Goal: Task Accomplishment & Management: Complete application form

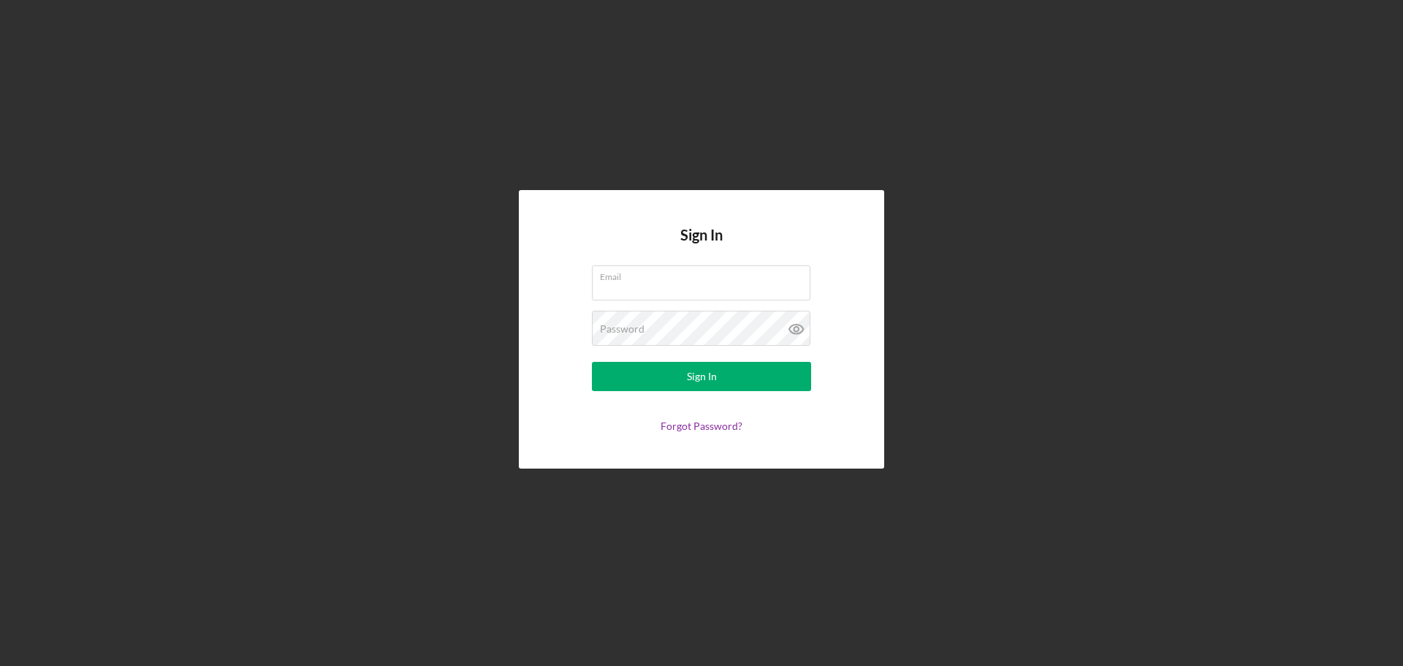
drag, startPoint x: 0, startPoint y: 0, endPoint x: 116, endPoint y: 130, distance: 174.5
click at [110, 116] on div "Sign In Email Password Sign In Forgot Password?" at bounding box center [701, 329] width 1389 height 659
type input "[EMAIL_ADDRESS][DOMAIN_NAME]"
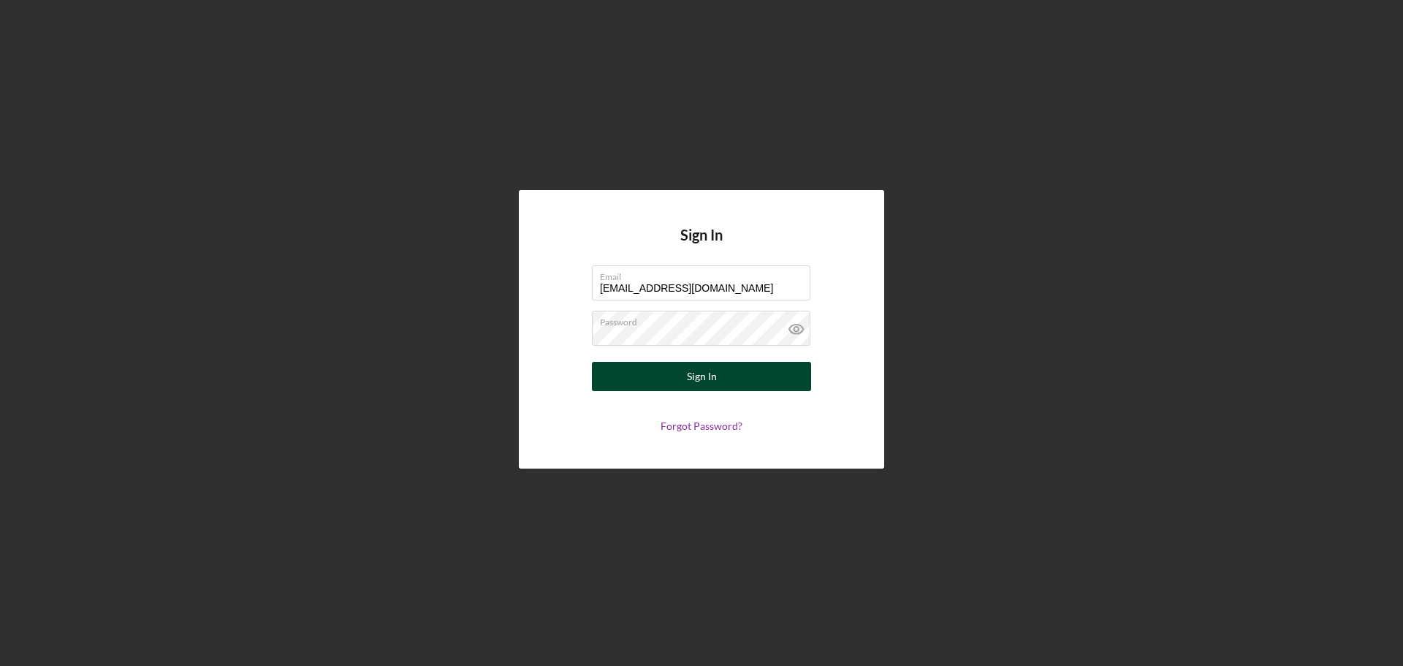
click at [639, 383] on button "Sign In" at bounding box center [701, 376] width 219 height 29
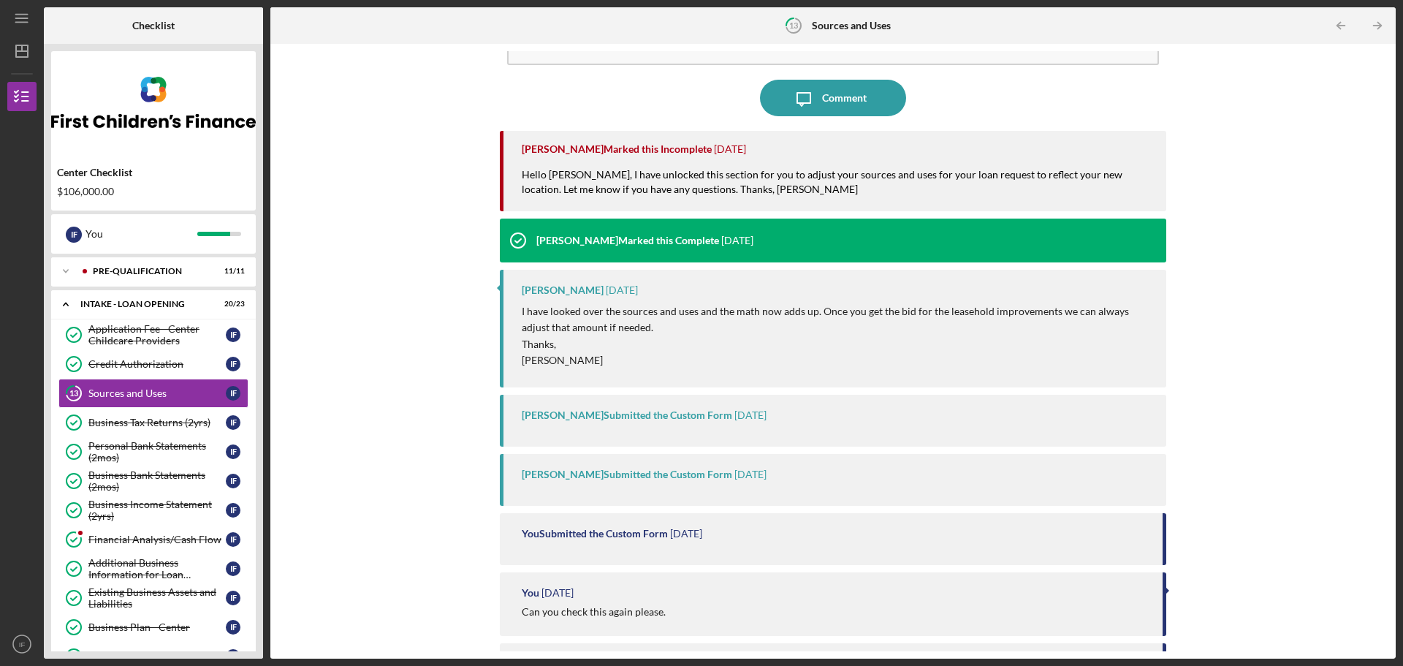
scroll to position [93, 0]
click at [173, 389] on div "Sources and Uses" at bounding box center [156, 393] width 137 height 12
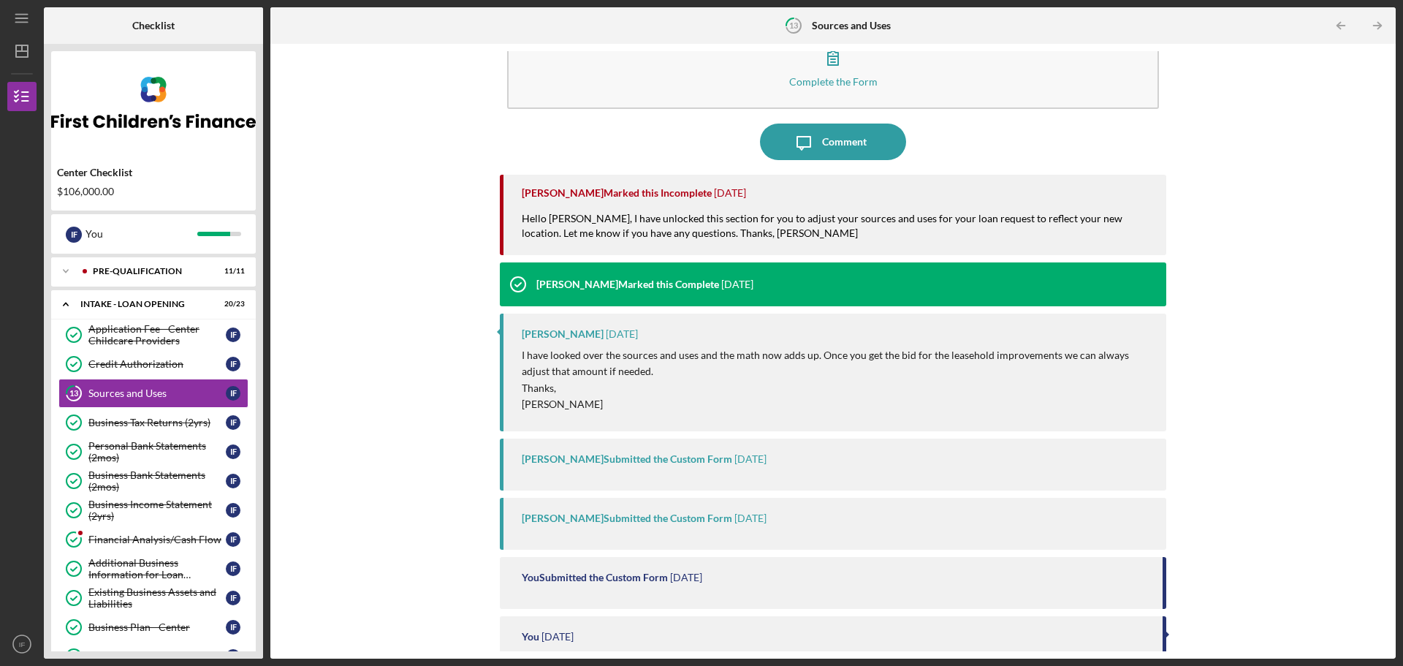
scroll to position [0, 0]
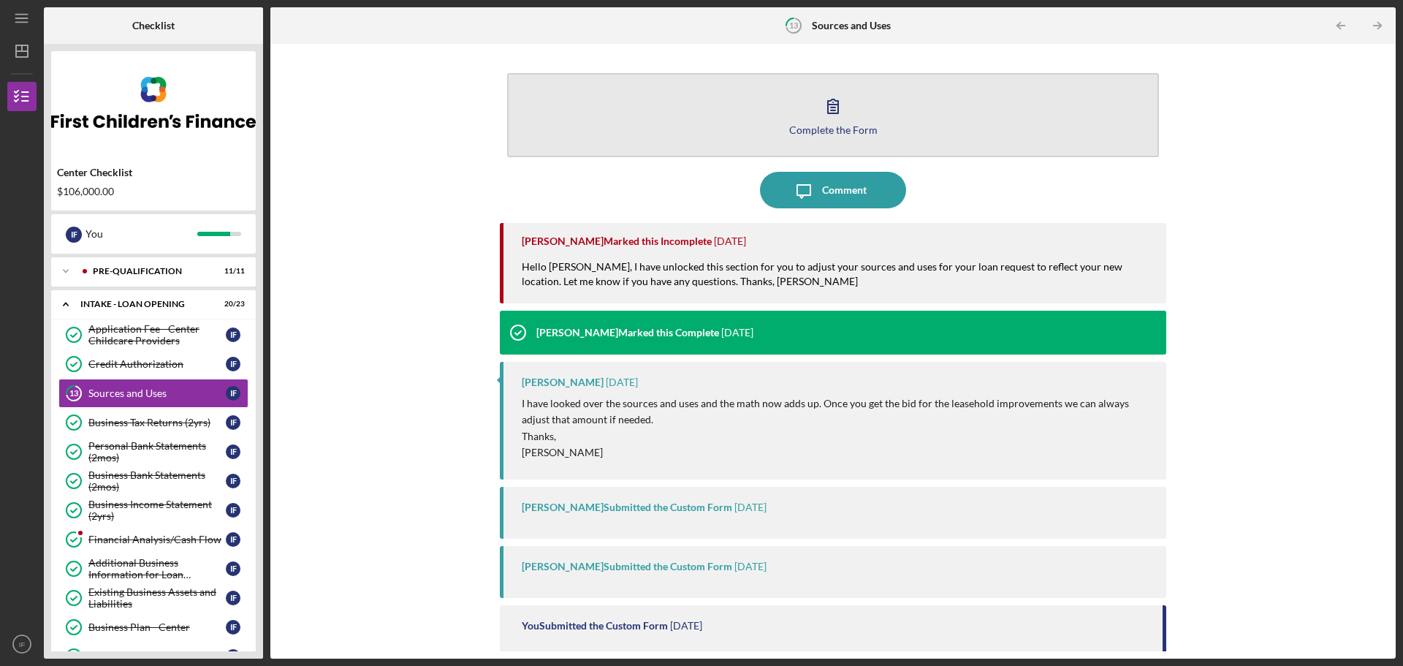
click at [812, 118] on button "Complete the Form Form" at bounding box center [833, 115] width 652 height 84
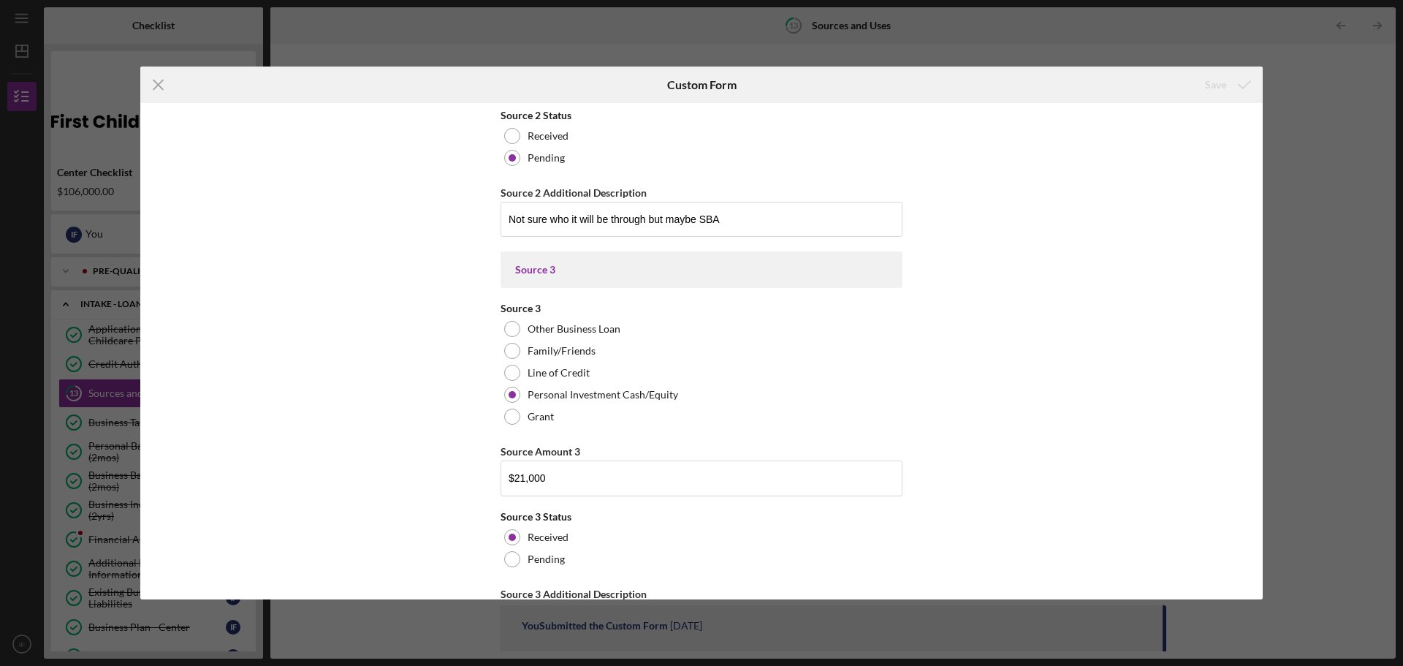
scroll to position [514, 0]
click at [730, 221] on input "Not sure who it will be through but maybe SBA" at bounding box center [702, 218] width 402 height 35
type input "N"
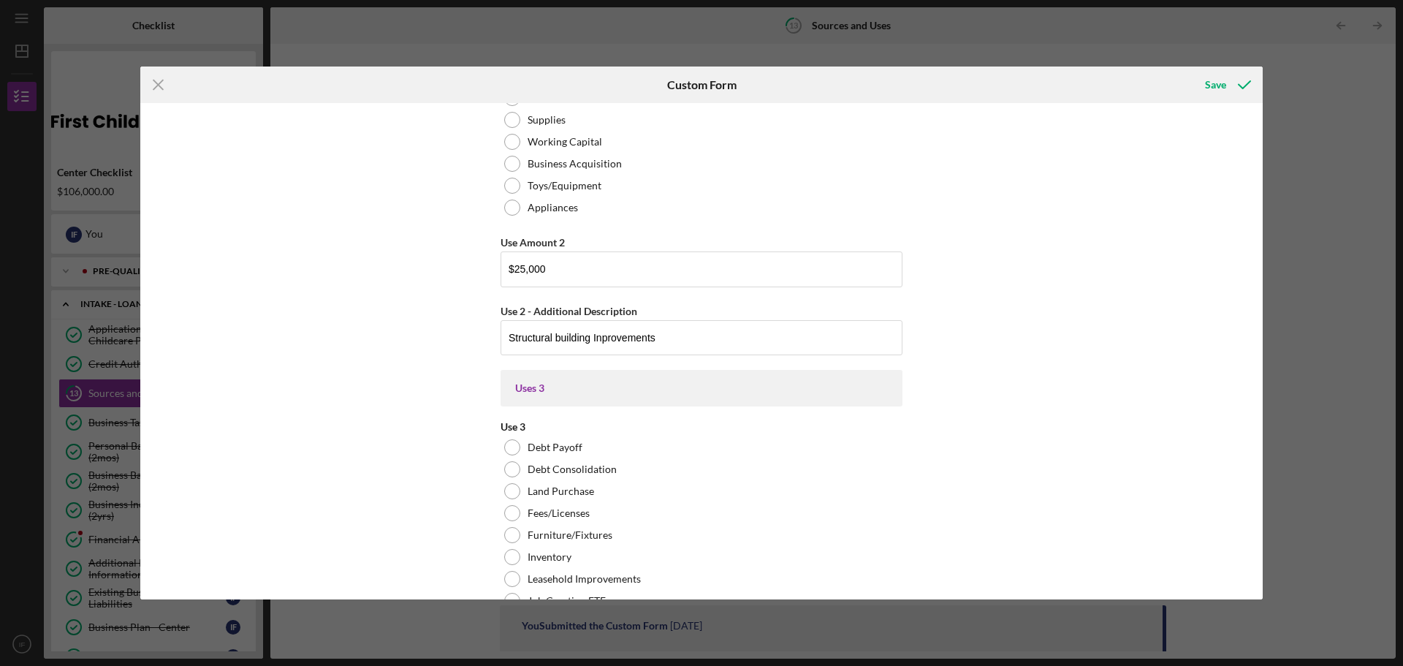
scroll to position [2661, 0]
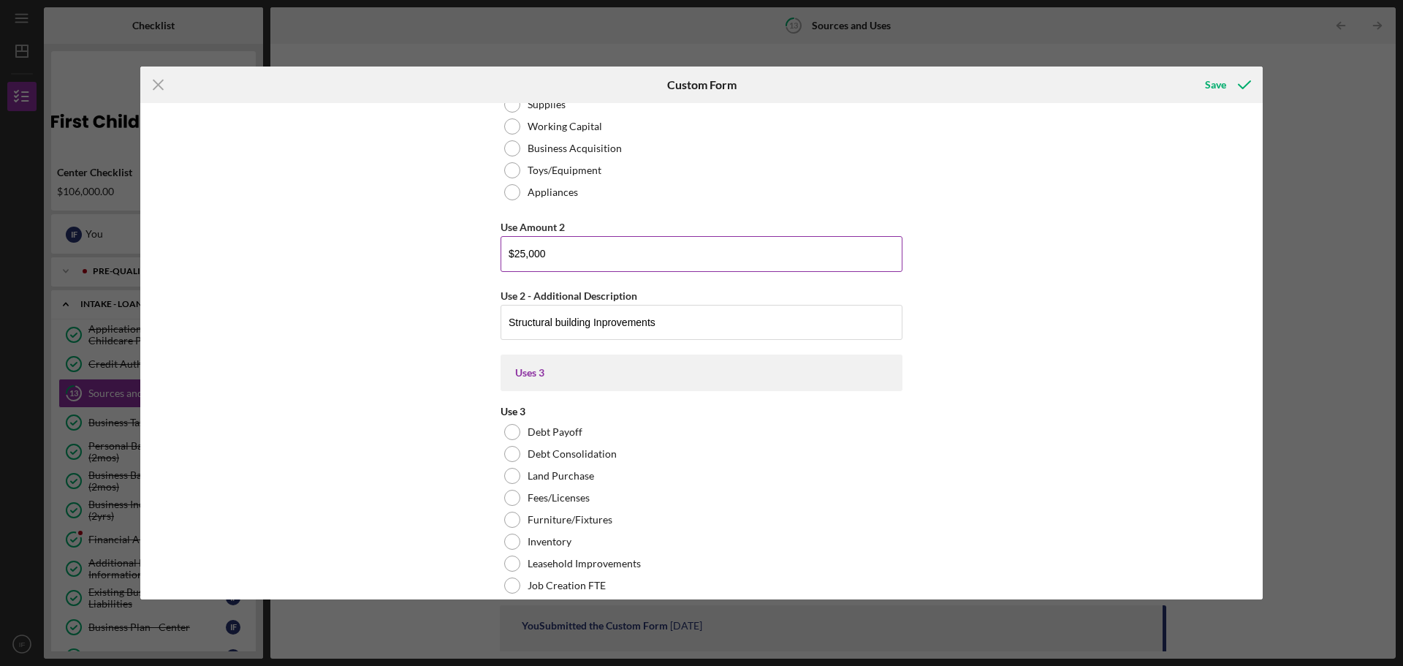
type input "NDC"
click at [721, 249] on input "$25,000" at bounding box center [702, 253] width 402 height 35
type input "$2"
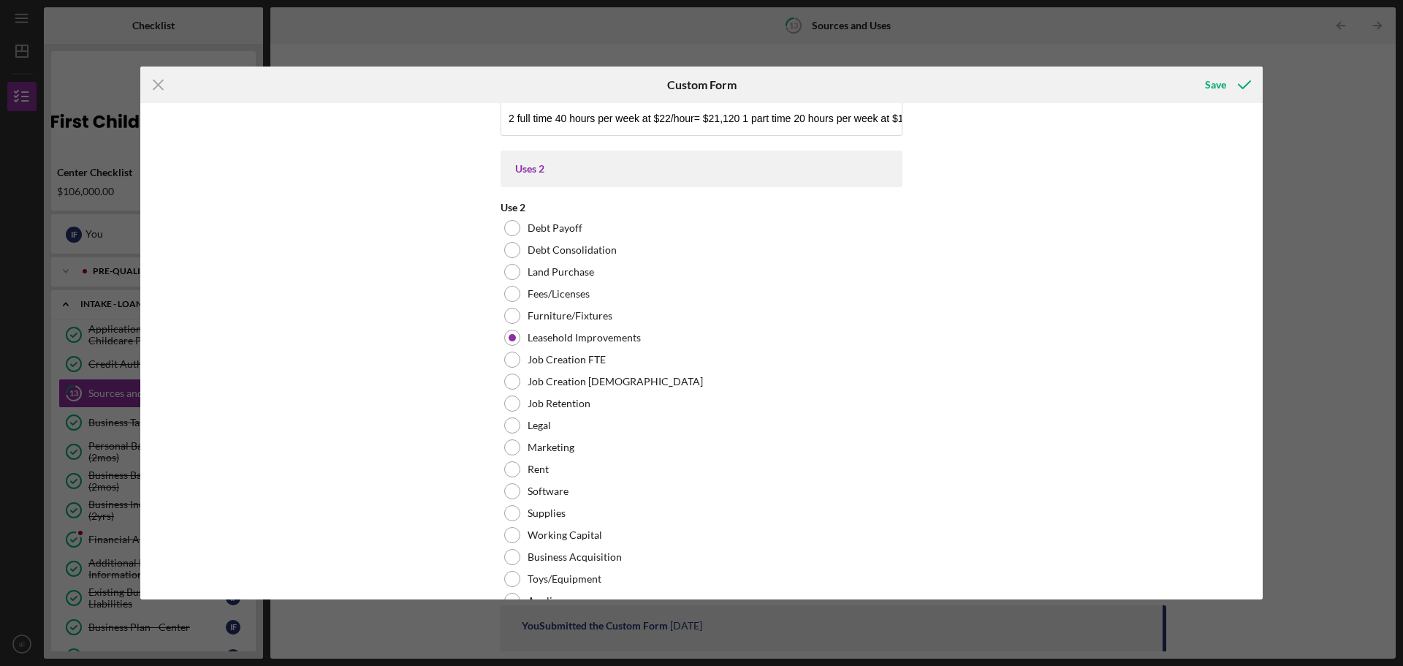
scroll to position [2260, 0]
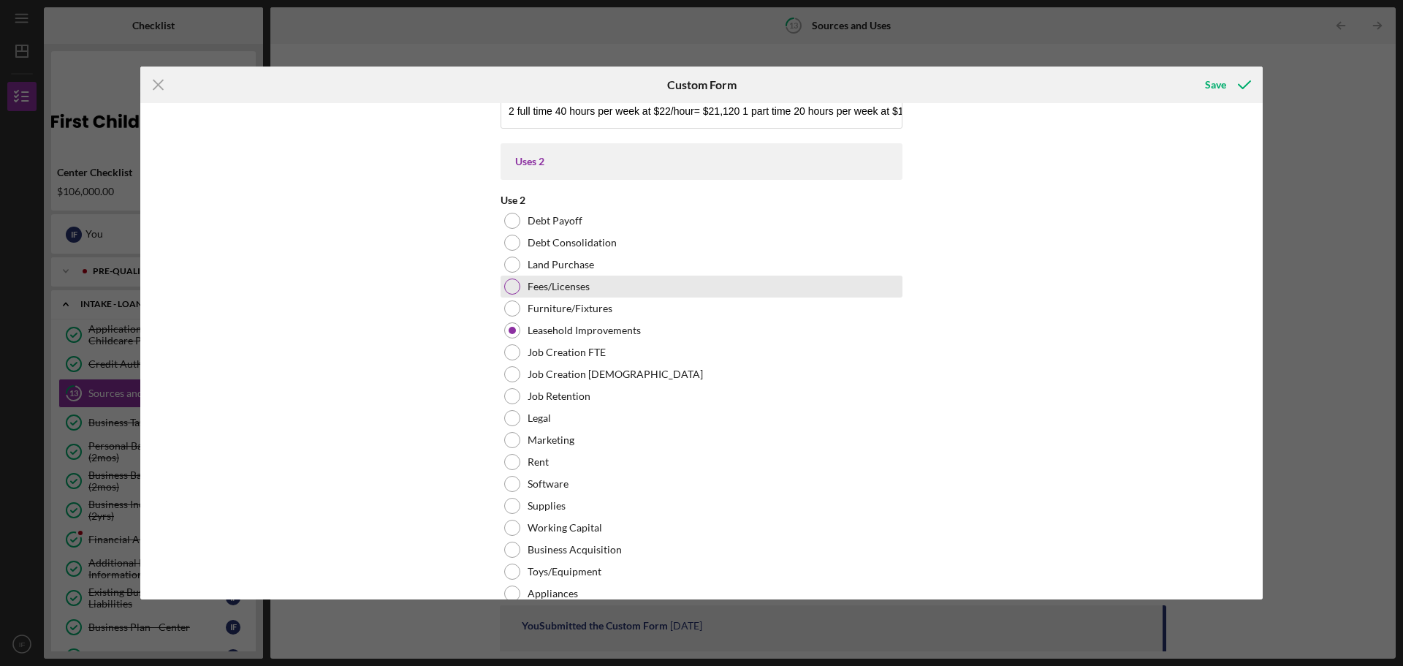
click at [509, 292] on div at bounding box center [512, 287] width 16 height 16
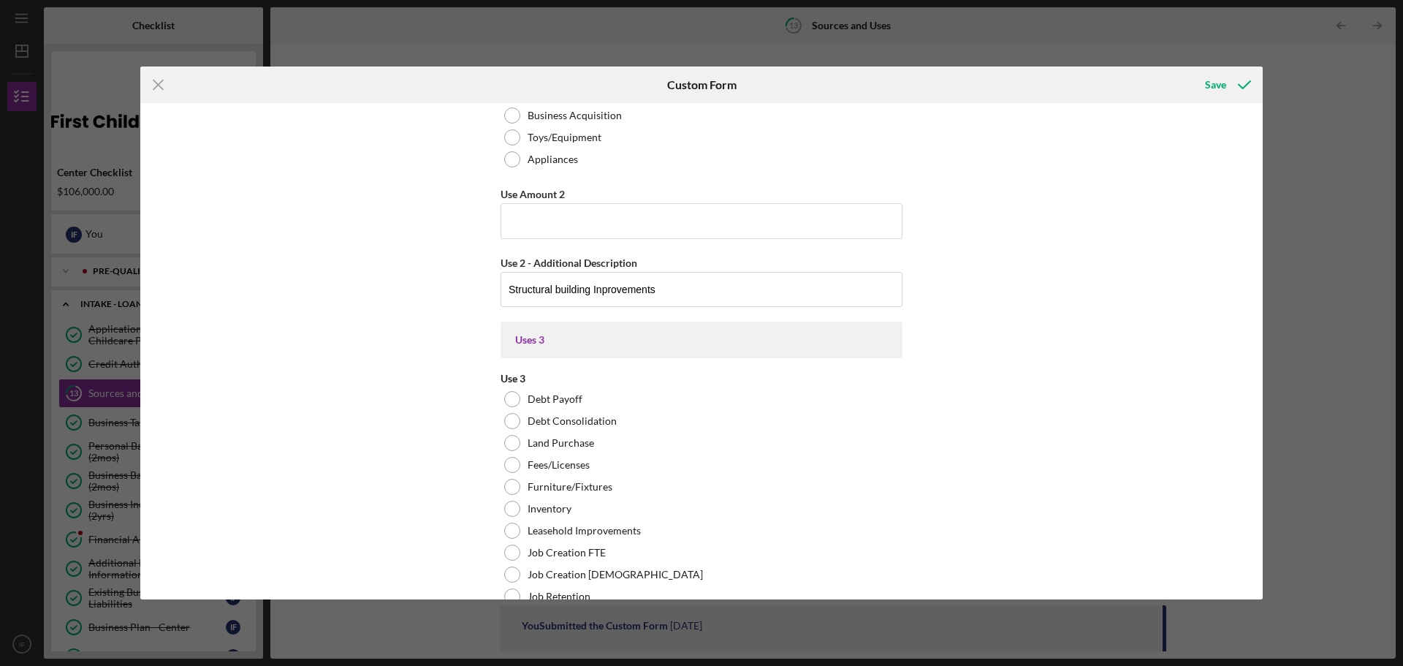
scroll to position [2695, 0]
click at [515, 222] on input "Use Amount 2" at bounding box center [702, 219] width 402 height 35
type input "$600"
click at [543, 289] on input "Structural building Inprovements" at bounding box center [702, 288] width 402 height 35
drag, startPoint x: 664, startPoint y: 287, endPoint x: 497, endPoint y: 311, distance: 169.1
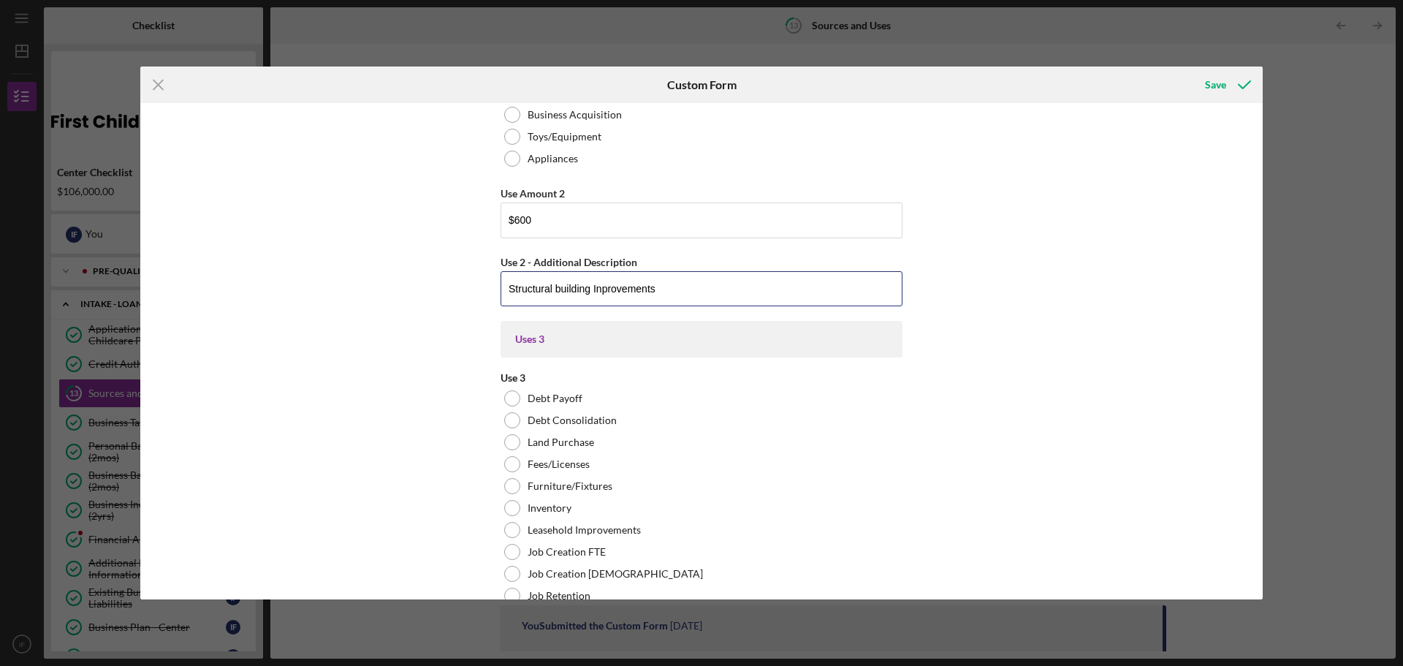
click at [497, 311] on div "Sources In some situations, you may need multiple funding sources to be able to…" at bounding box center [701, 351] width 1123 height 496
type input "L"
click at [567, 291] on input "DHS LIcenesing" at bounding box center [702, 288] width 402 height 35
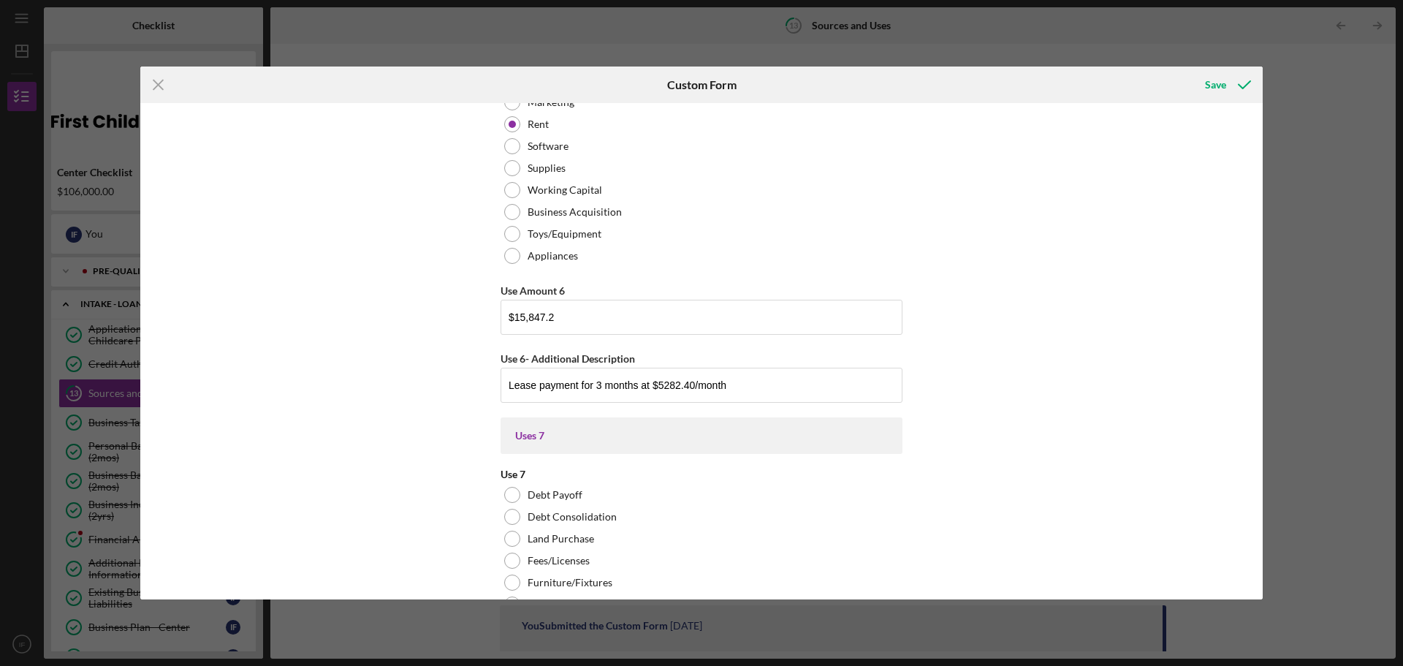
scroll to position [5069, 0]
type input "DHS Licensing"
click at [575, 321] on input "$15,847.2" at bounding box center [702, 316] width 402 height 35
drag, startPoint x: 555, startPoint y: 317, endPoint x: 515, endPoint y: 314, distance: 40.3
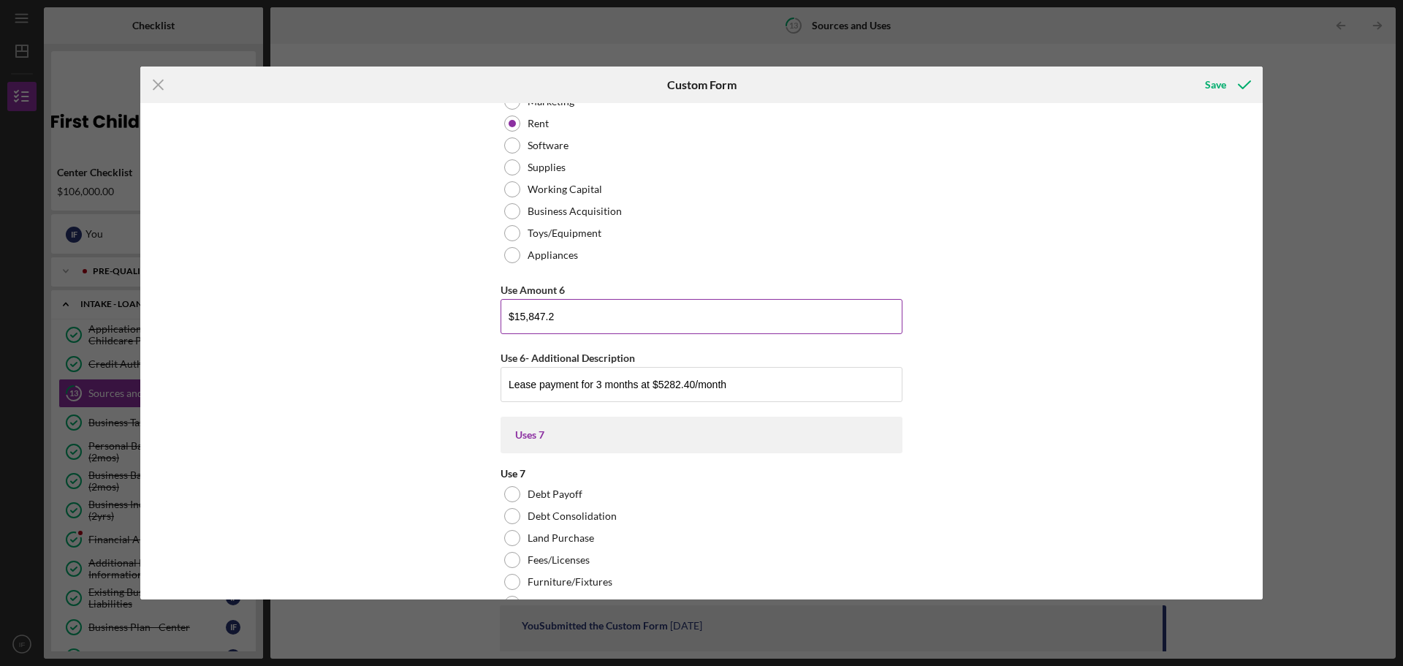
click at [515, 314] on input "$15,847.2" at bounding box center [702, 316] width 402 height 35
type input "$25,999.98"
drag, startPoint x: 692, startPoint y: 385, endPoint x: 659, endPoint y: 385, distance: 32.9
click at [659, 385] on input "Lease payment for 3 months at $5282.40/month" at bounding box center [702, 384] width 402 height 35
type input "Lease payment for 3 months at $8666.66/month"
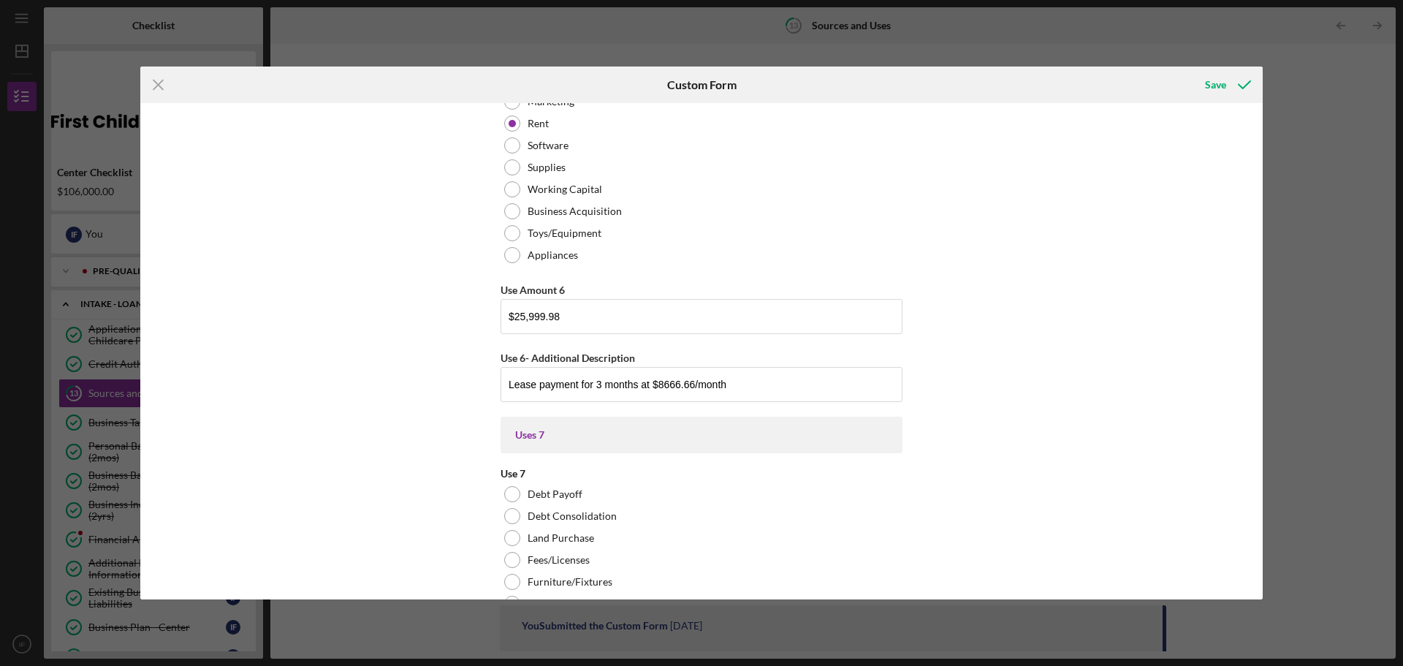
click at [706, 431] on div "Uses 7" at bounding box center [701, 435] width 373 height 12
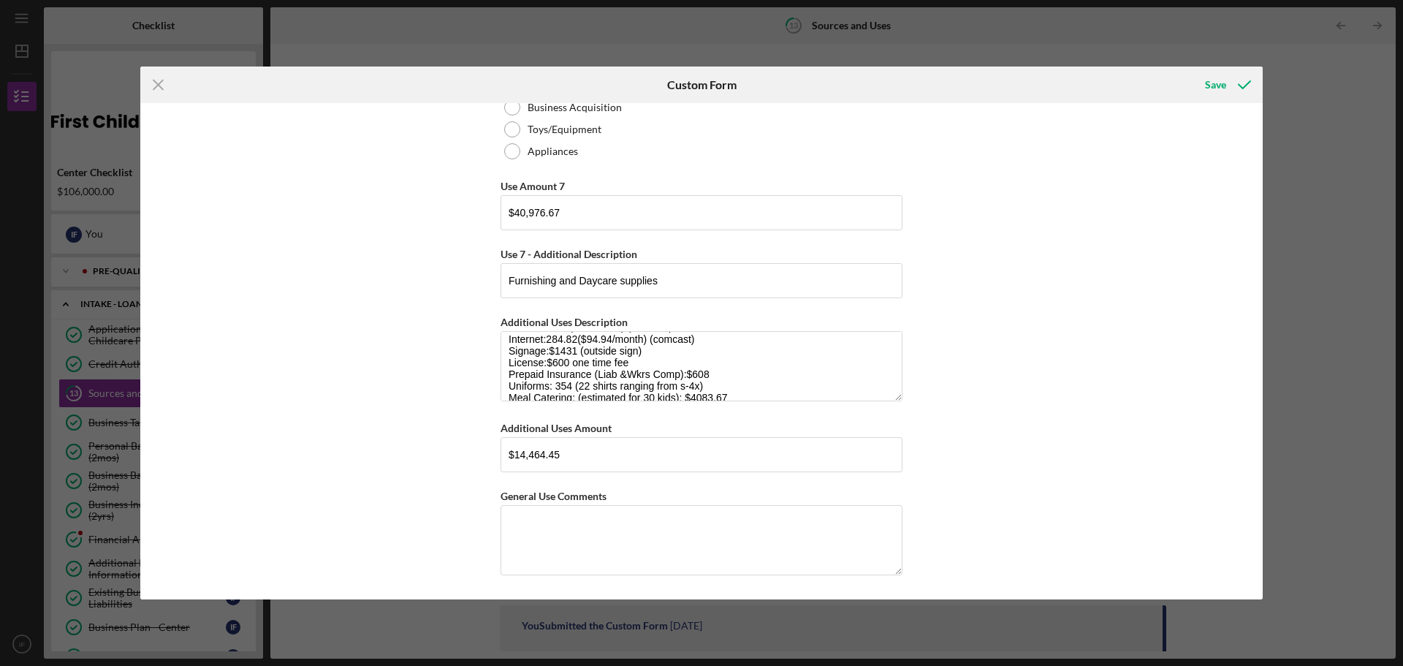
scroll to position [69, 0]
drag, startPoint x: 635, startPoint y: 357, endPoint x: 509, endPoint y: 361, distance: 125.8
click at [509, 361] on textarea "Creative Curriculum: 3265.97 ($2,633.37 initial payment $316.30/ month) Trainin…" at bounding box center [702, 366] width 402 height 70
click at [707, 366] on textarea "Creative Curriculum: 3265.97 ($2,633.37 initial payment $316.30/ month) Trainin…" at bounding box center [702, 366] width 402 height 70
click at [707, 363] on textarea "Creative Curriculum: 3265.97 ($2,633.37 initial payment $316.30/ month) Trainin…" at bounding box center [702, 366] width 402 height 70
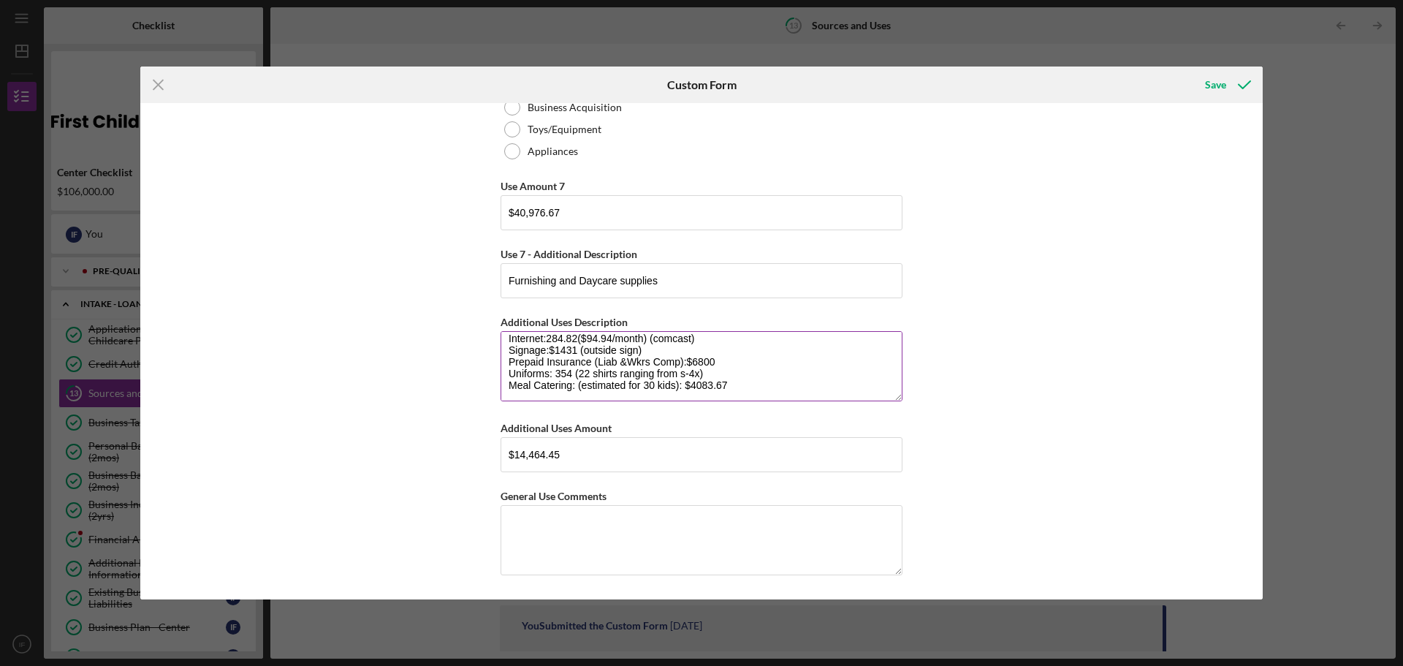
click at [730, 382] on textarea "Creative Curriculum: 3265.97 ($2,633.37 initial payment $316.30/ month) Trainin…" at bounding box center [702, 366] width 402 height 70
type textarea "Creative Curriculum: 3265.97 ($2,633.37 initial payment $316.30/ month) Trainin…"
click at [556, 451] on input "$14,464.45" at bounding box center [702, 454] width 402 height 35
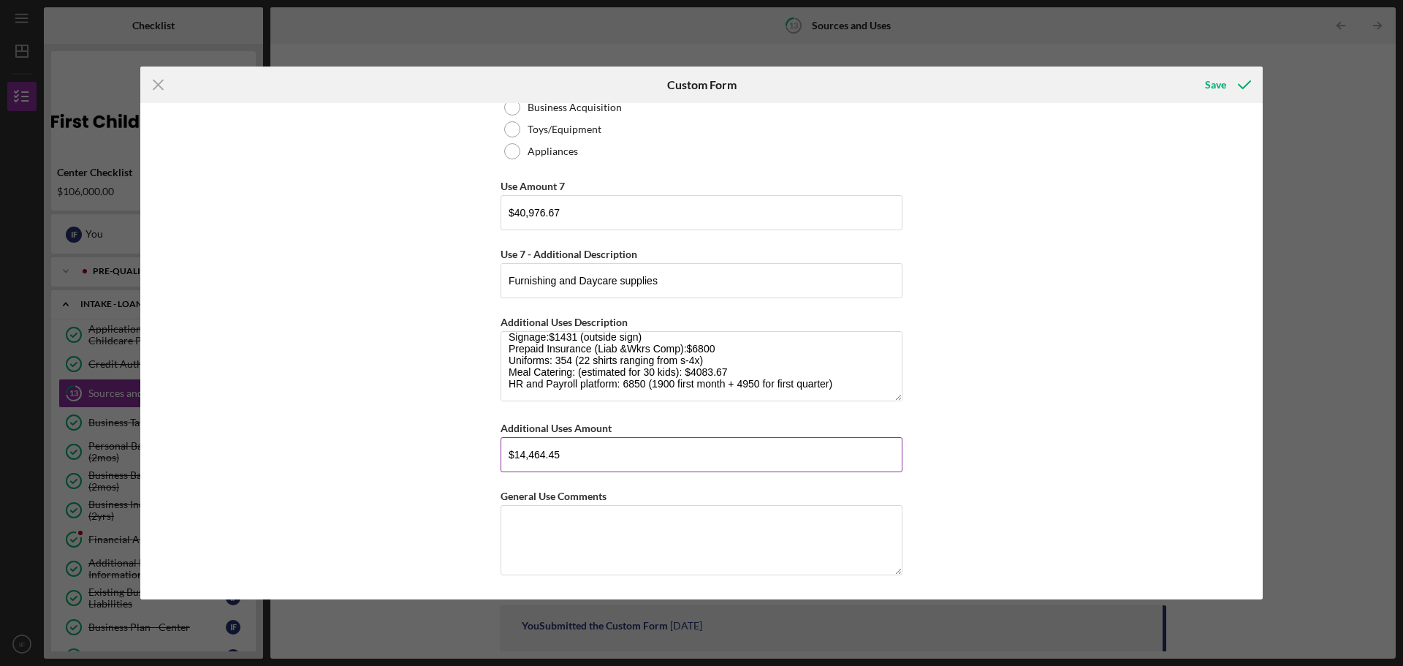
click at [556, 451] on input "$14,464.45" at bounding box center [702, 454] width 402 height 35
type input "$26,906.45"
click at [564, 527] on textarea "General Use Comments" at bounding box center [702, 540] width 402 height 70
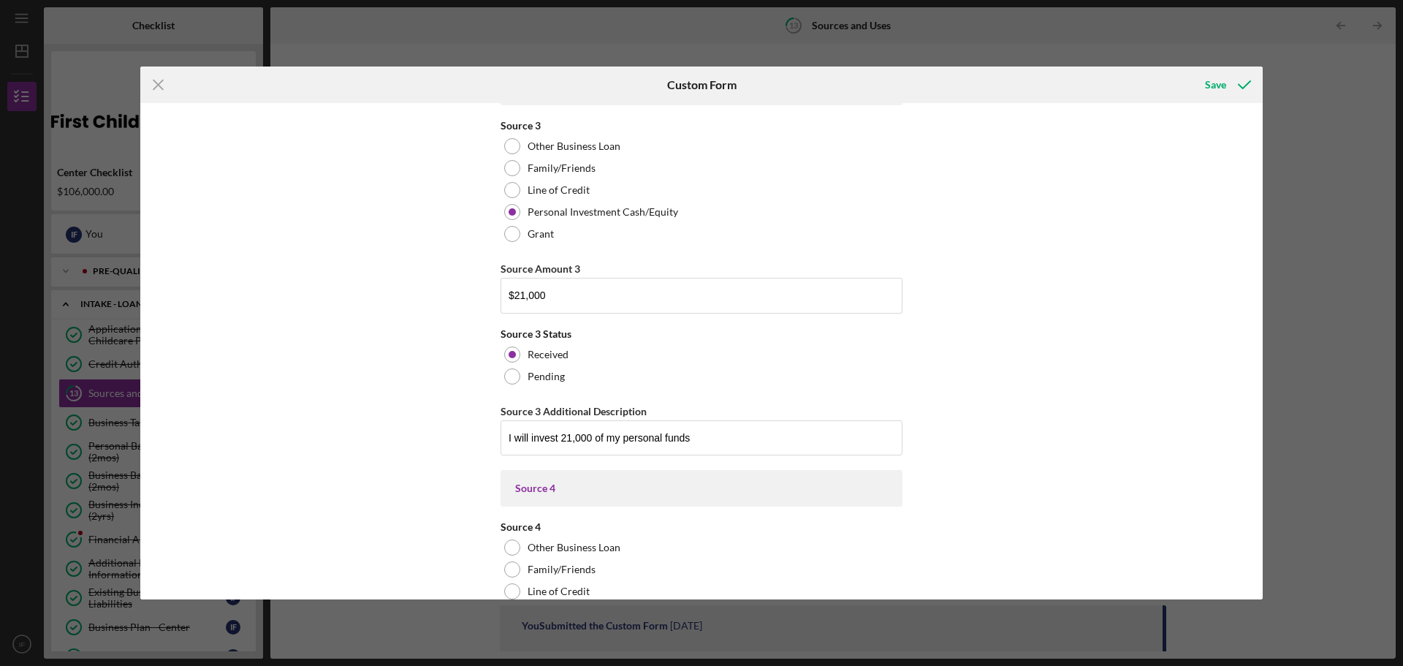
scroll to position [662, 0]
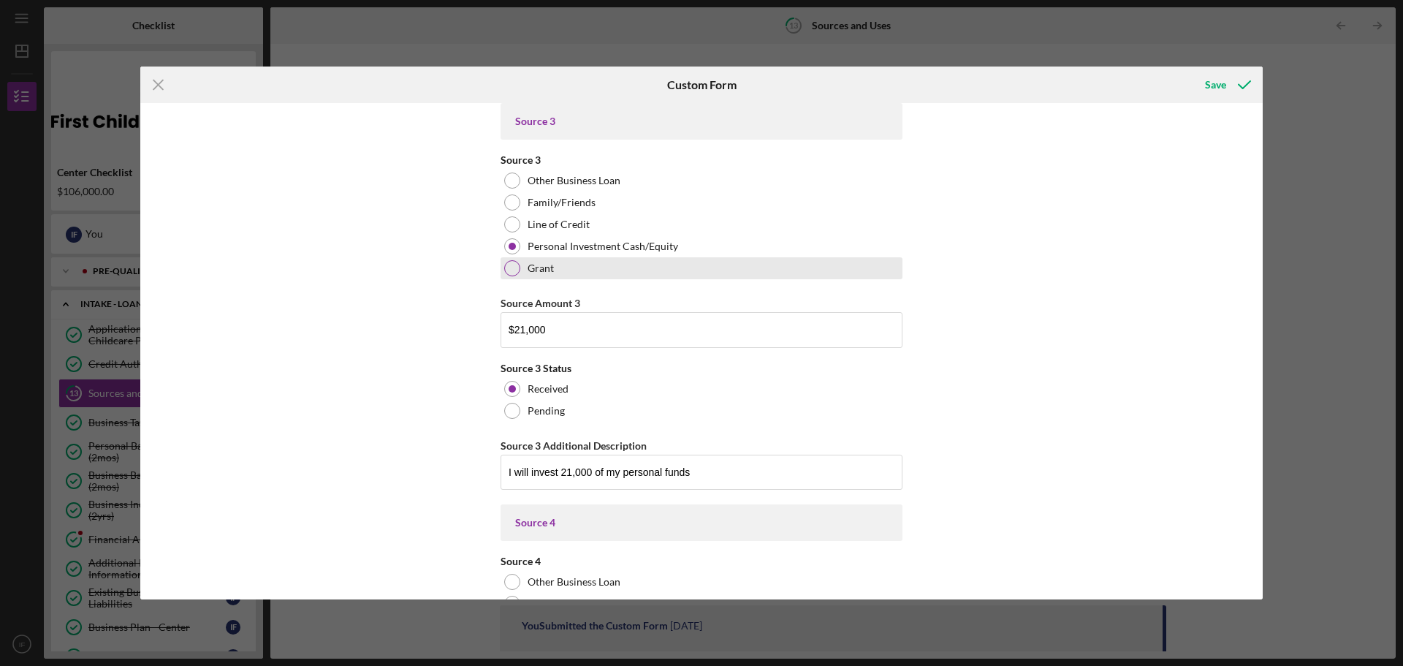
click at [616, 269] on div "Grant" at bounding box center [702, 268] width 402 height 22
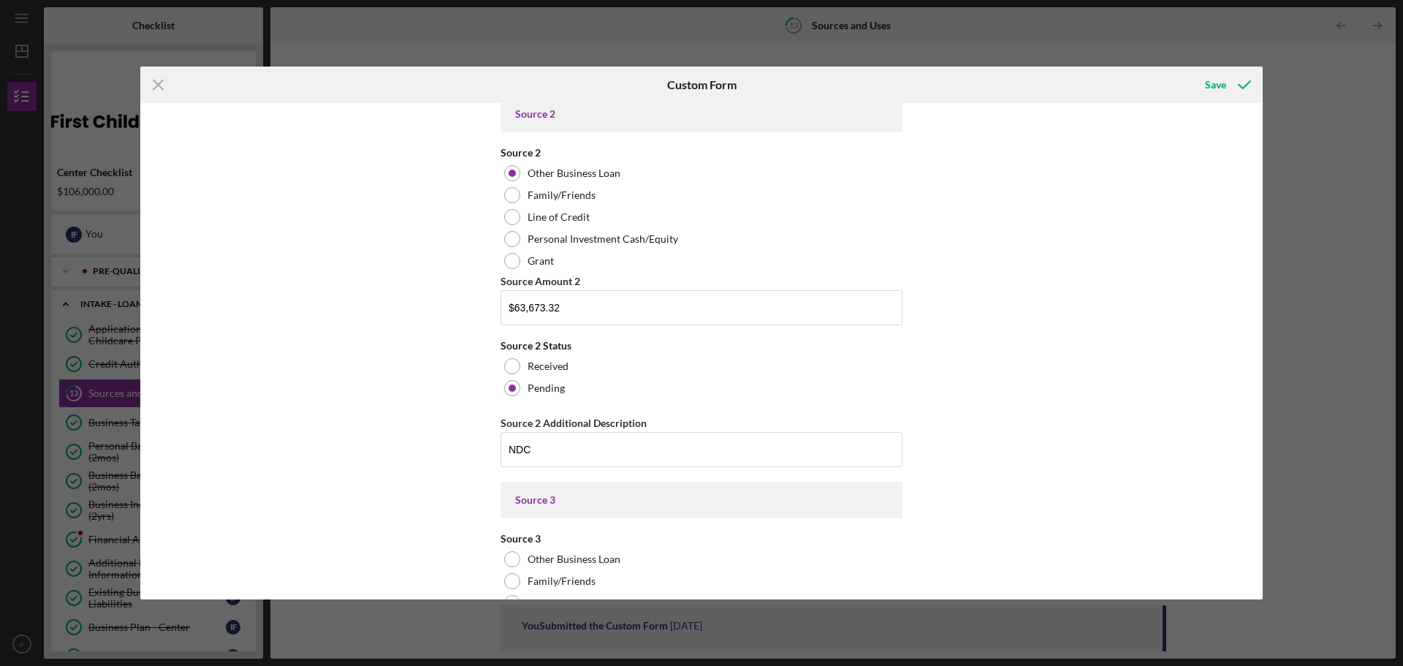
scroll to position [284, 0]
click at [528, 306] on input "$63,673.32" at bounding box center [702, 306] width 402 height 35
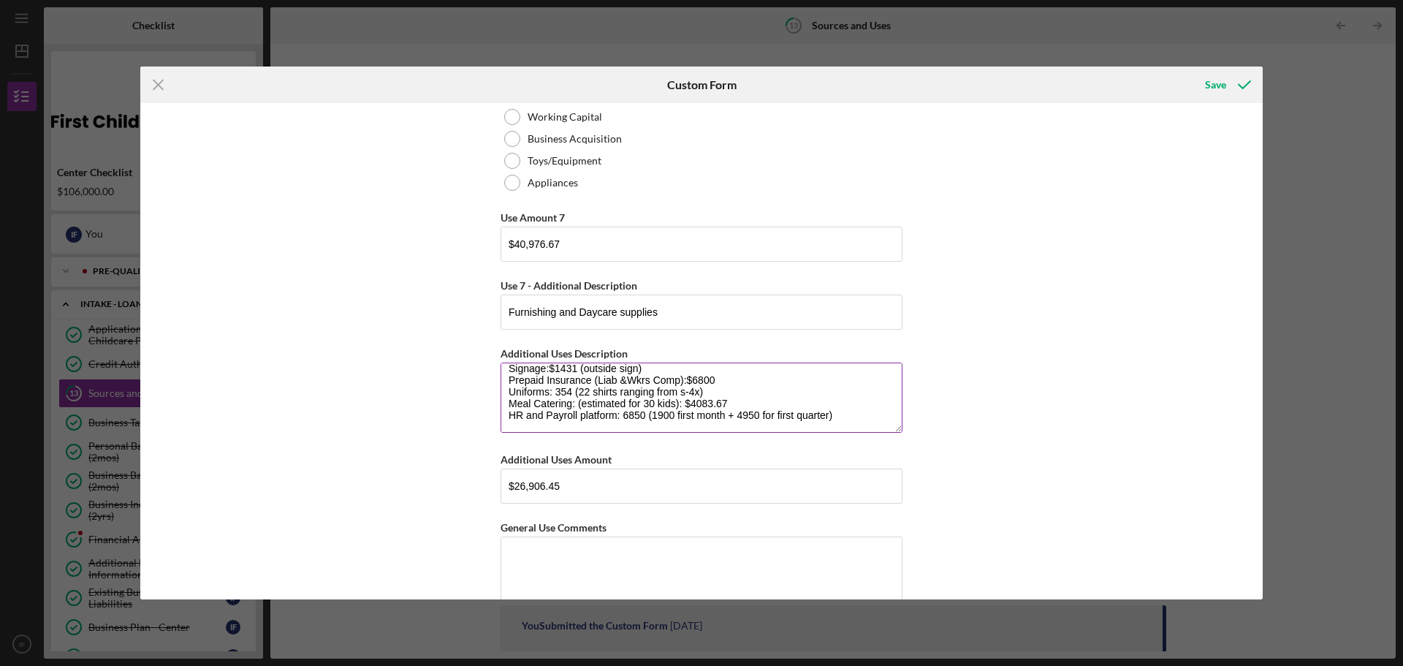
scroll to position [5785, 0]
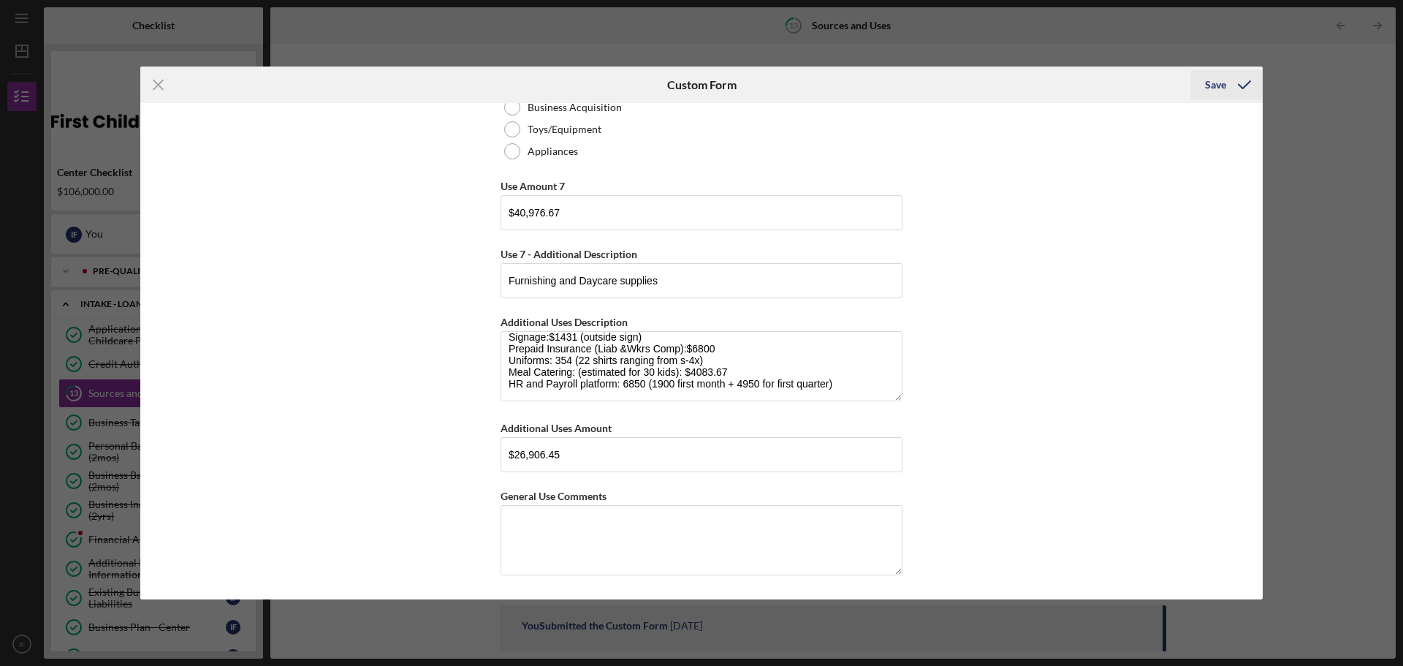
type input "$31,894.11"
click at [1210, 81] on div "Save" at bounding box center [1215, 84] width 21 height 29
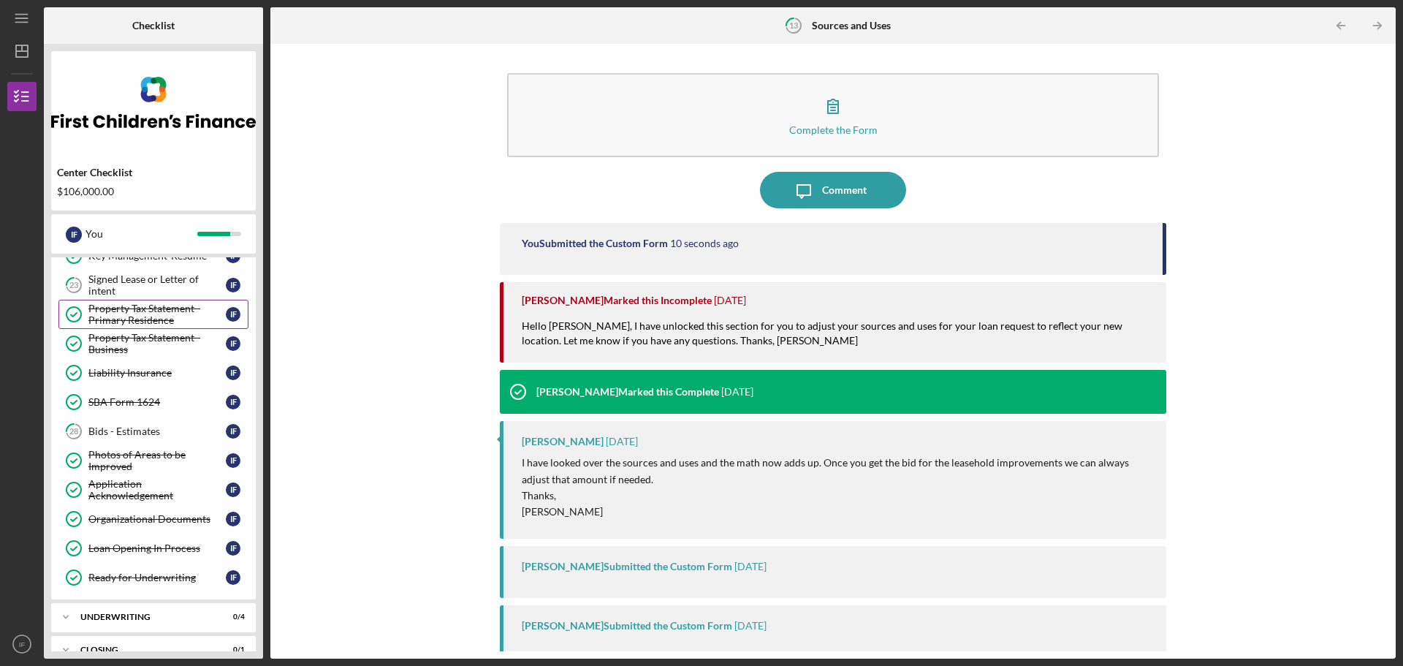
scroll to position [401, 0]
click at [148, 427] on div "Bids - Estimates" at bounding box center [156, 431] width 137 height 12
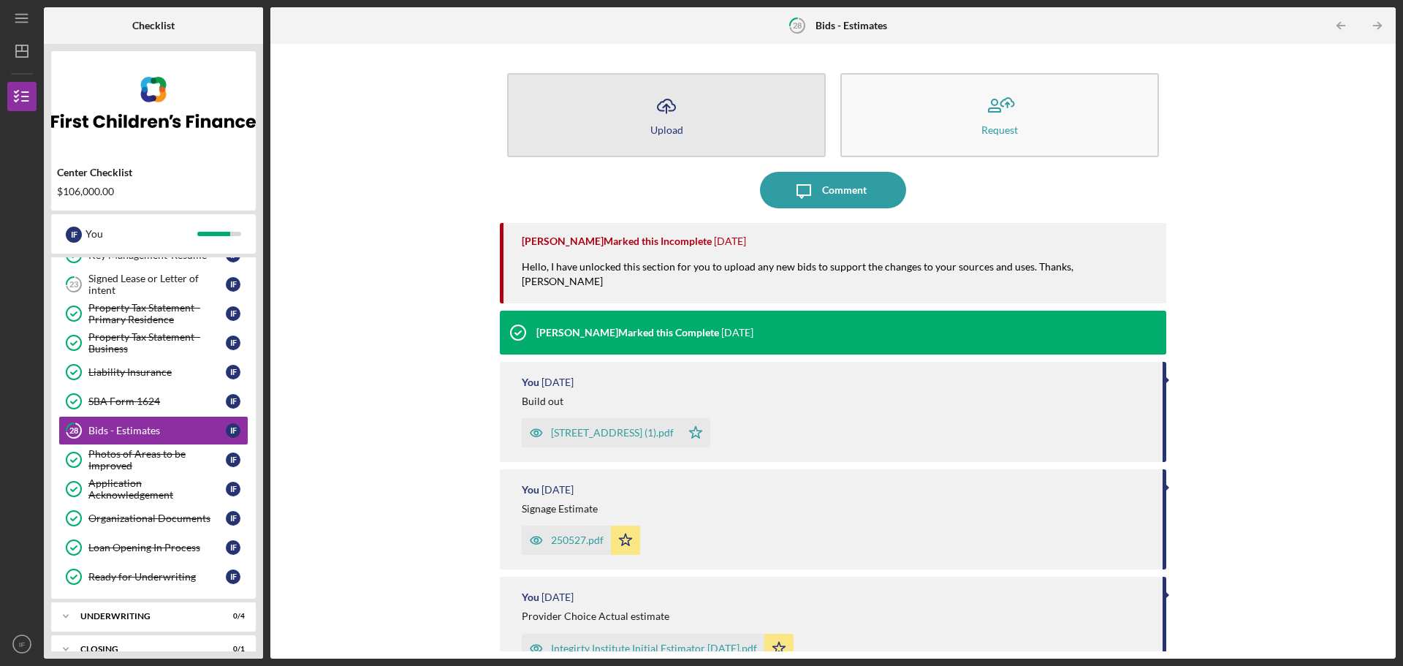
click at [643, 133] on button "Icon/Upload Upload" at bounding box center [666, 115] width 319 height 84
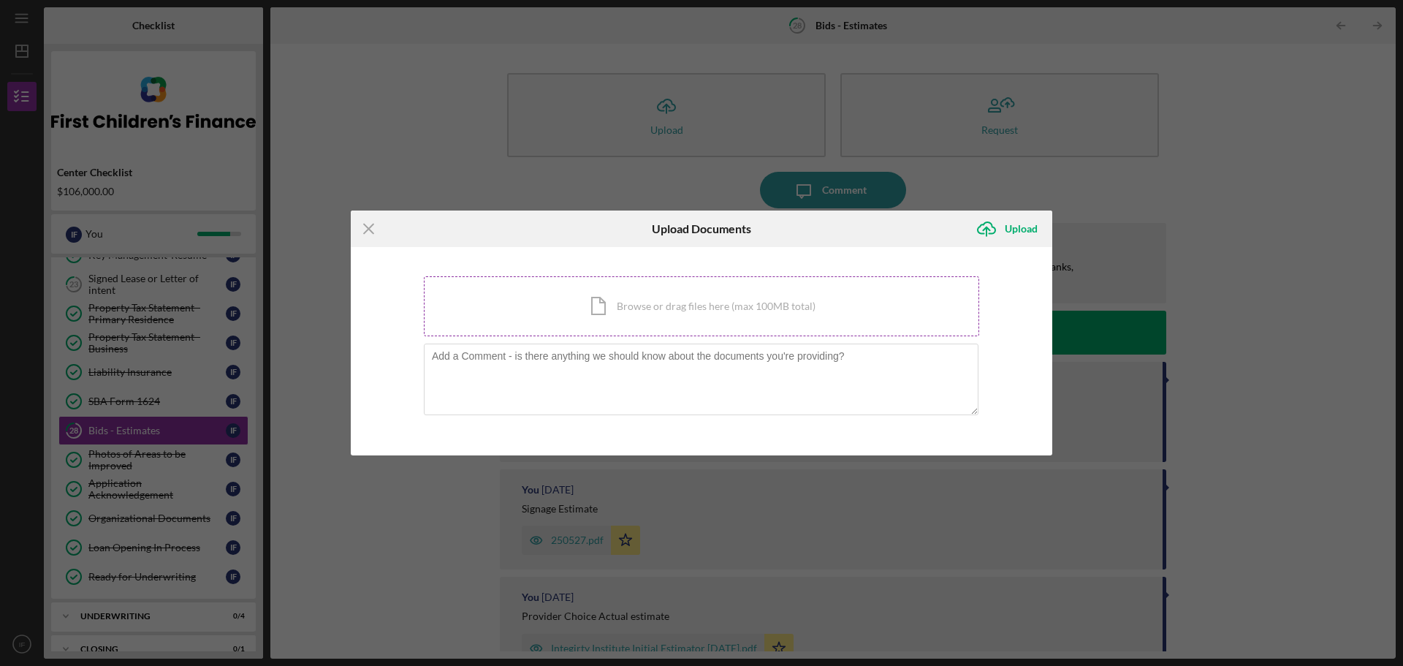
click at [756, 295] on div "Icon/Document Browse or drag files here (max 100MB total) Tap to choose files o…" at bounding box center [702, 306] width 556 height 60
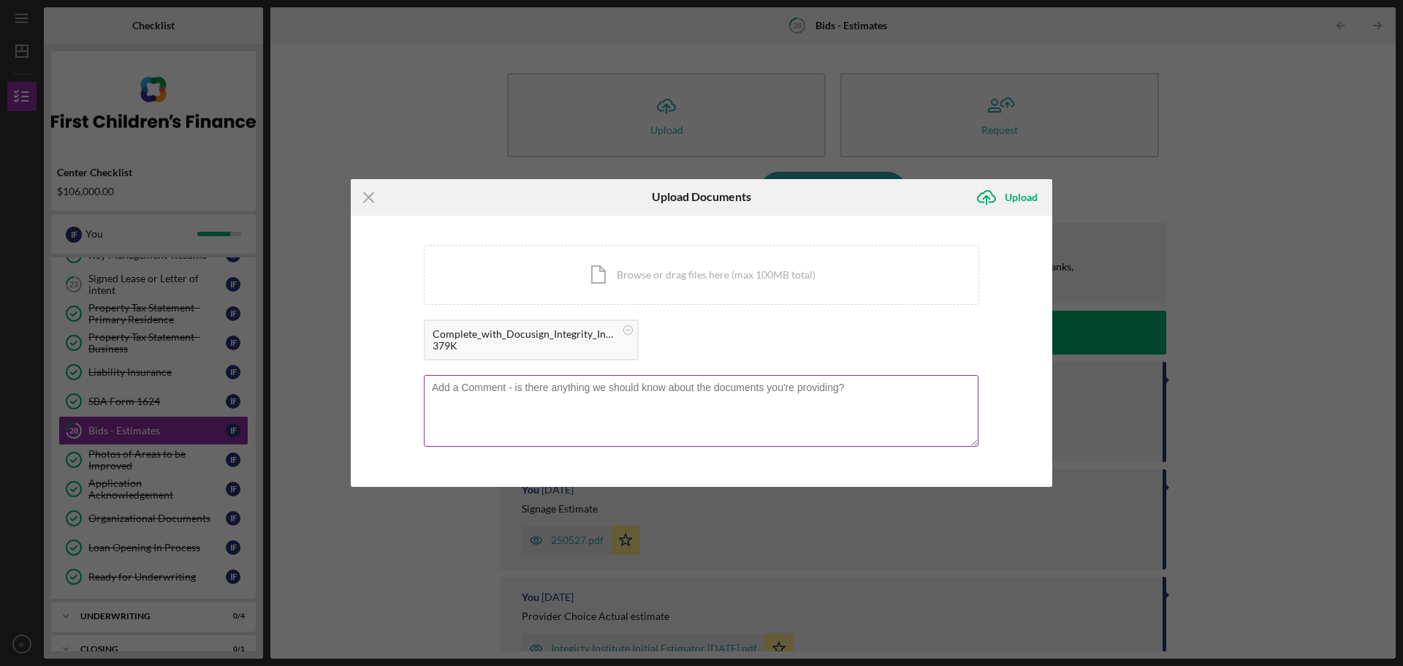
click at [508, 399] on textarea at bounding box center [701, 411] width 555 height 72
type textarea "Payroll and HR Platform"
click at [1018, 194] on div "Upload" at bounding box center [1021, 197] width 33 height 29
